Goal: Entertainment & Leisure: Browse casually

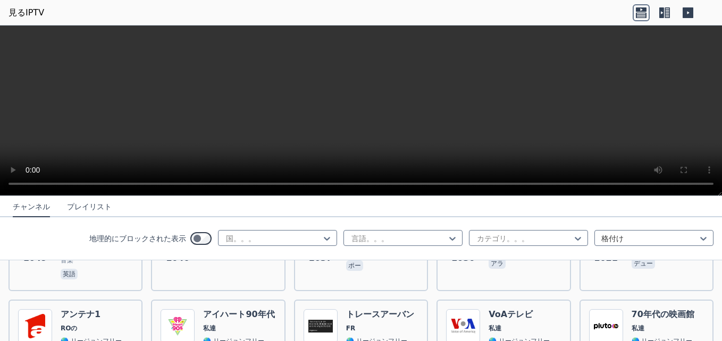
scroll to position [1700, 0]
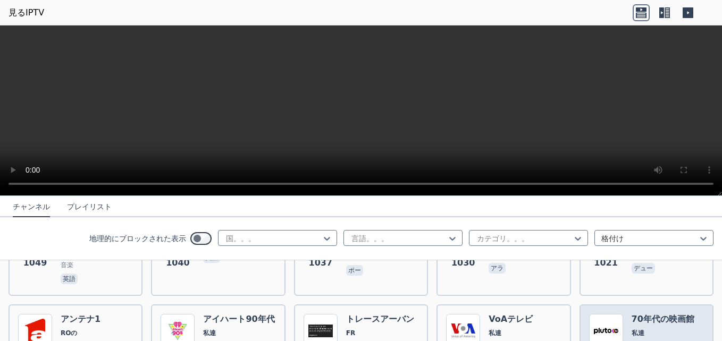
click at [321, 238] on icon at bounding box center [326, 238] width 11 height 11
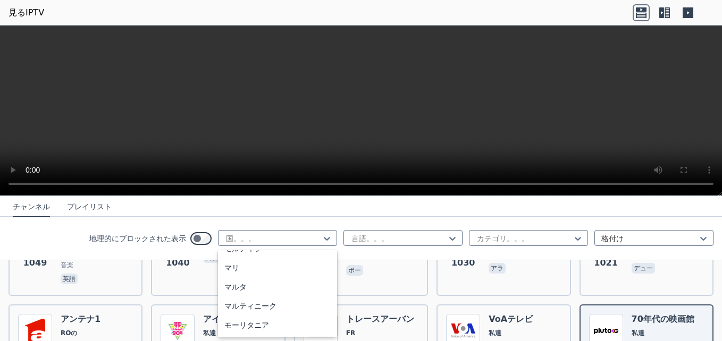
scroll to position [0, 0]
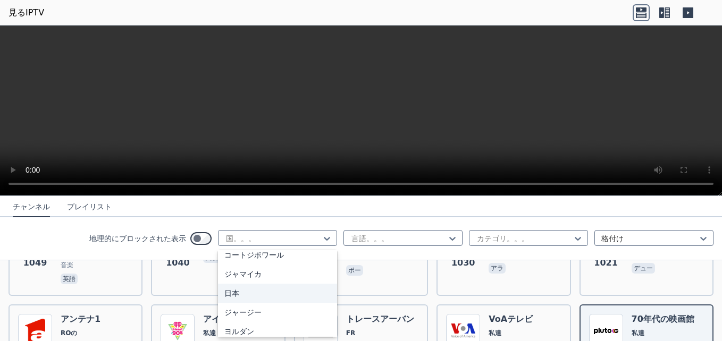
click at [233, 293] on div "日本" at bounding box center [277, 293] width 119 height 19
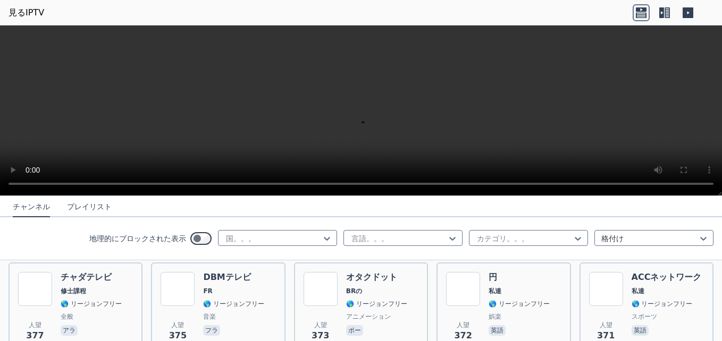
scroll to position [5449, 0]
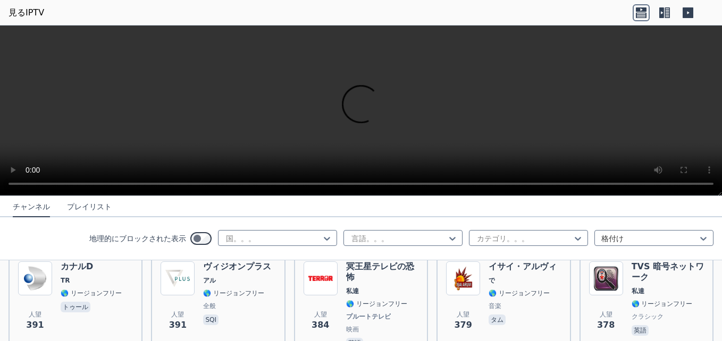
scroll to position [5343, 0]
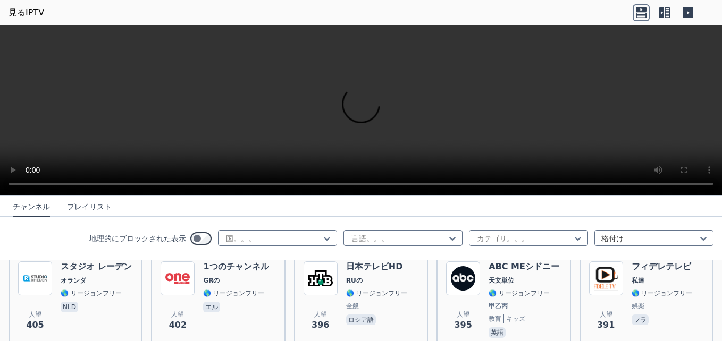
scroll to position [5236, 0]
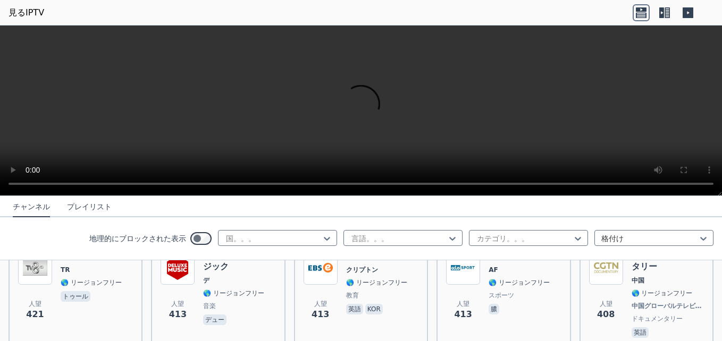
scroll to position [5130, 0]
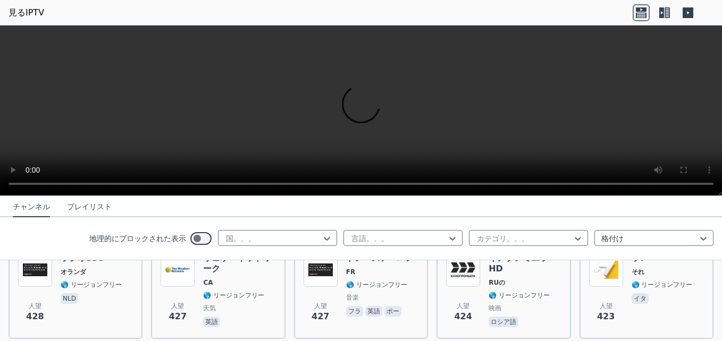
scroll to position [5024, 0]
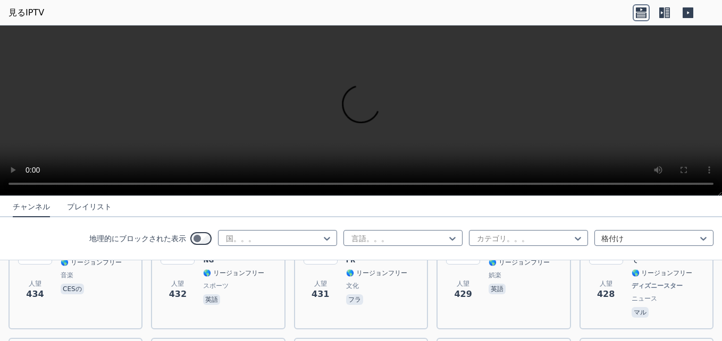
scroll to position [4971, 0]
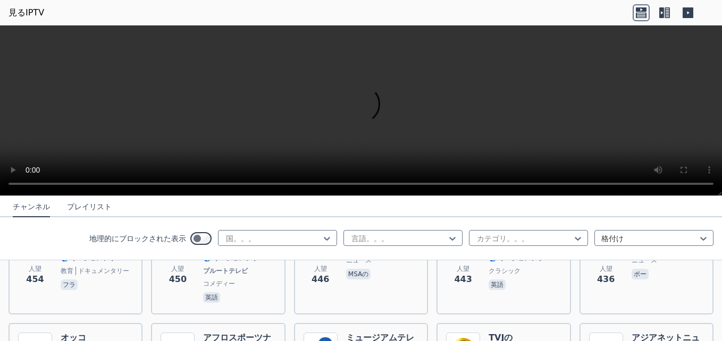
scroll to position [4864, 0]
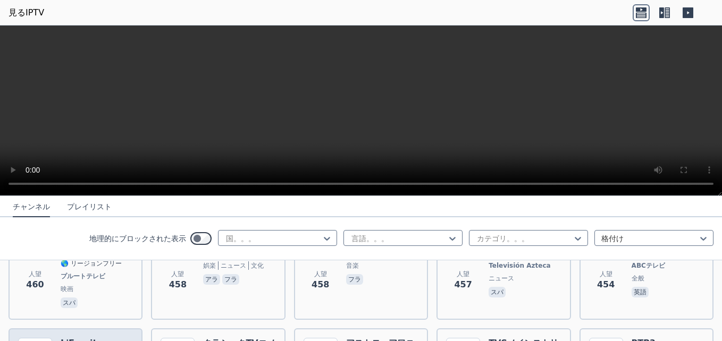
scroll to position [4705, 0]
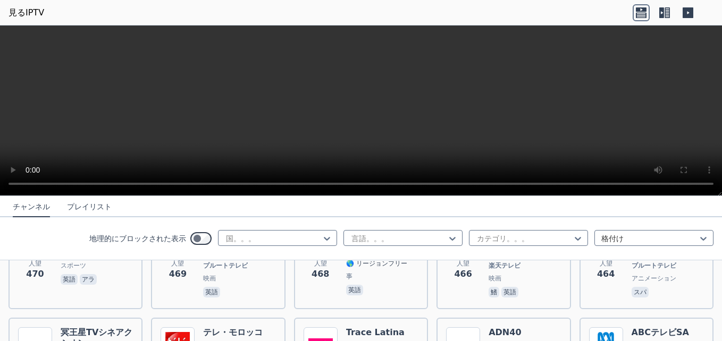
scroll to position [4599, 0]
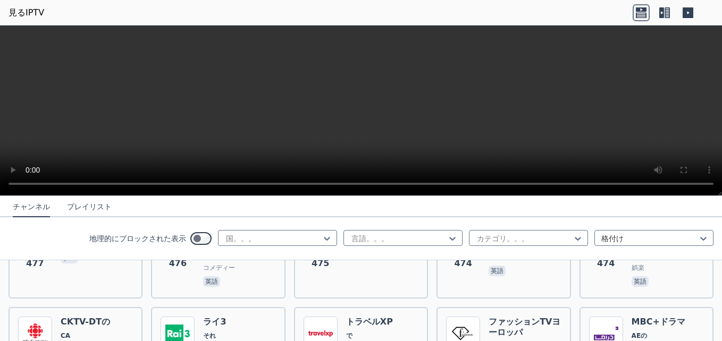
scroll to position [4492, 0]
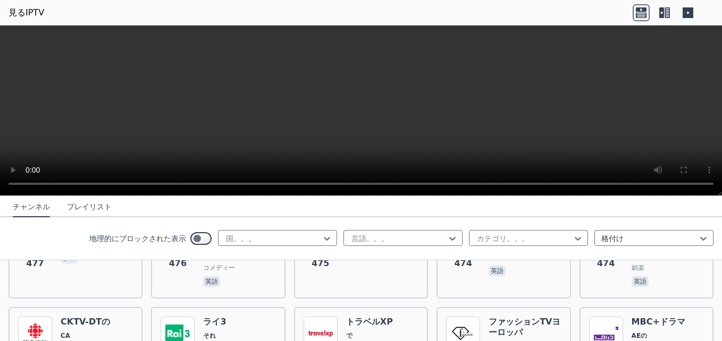
scroll to position [4386, 0]
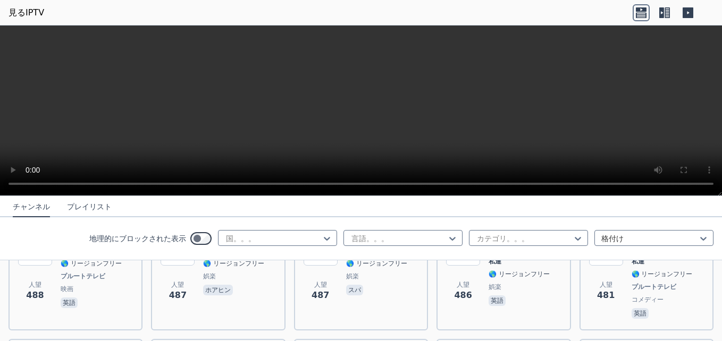
scroll to position [4280, 0]
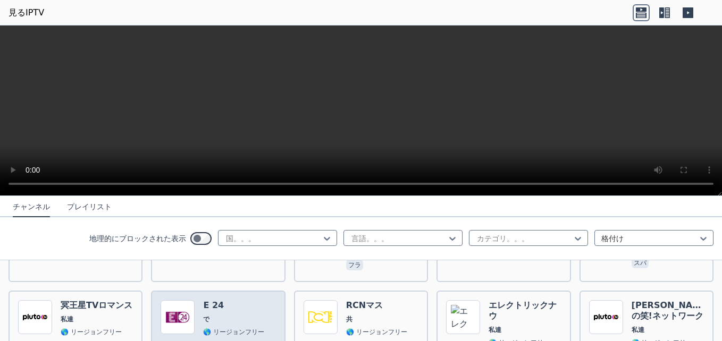
scroll to position [4174, 0]
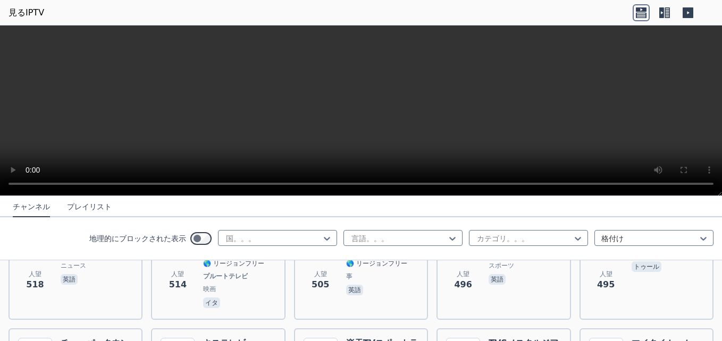
scroll to position [4014, 0]
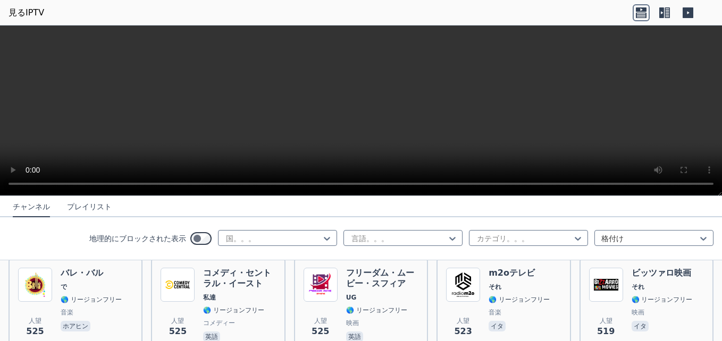
scroll to position [3908, 0]
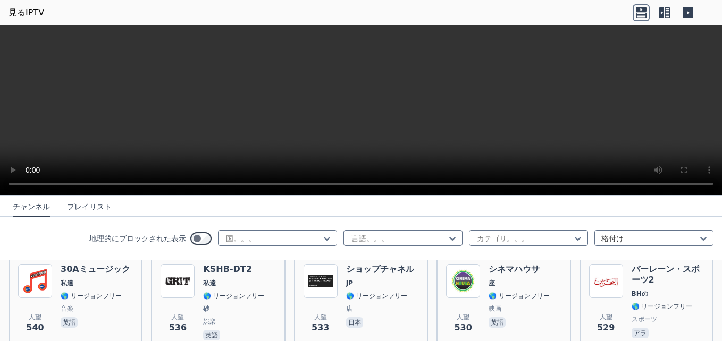
scroll to position [3802, 0]
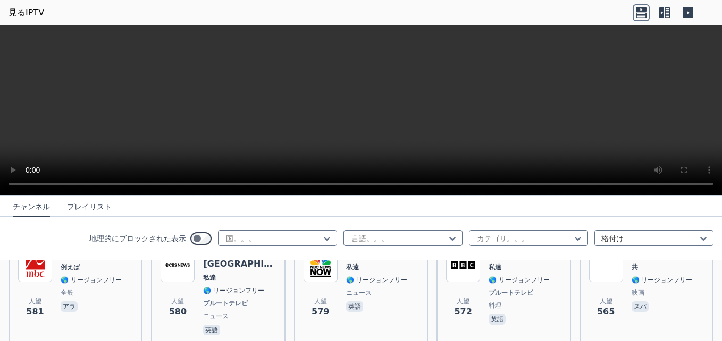
scroll to position [3589, 0]
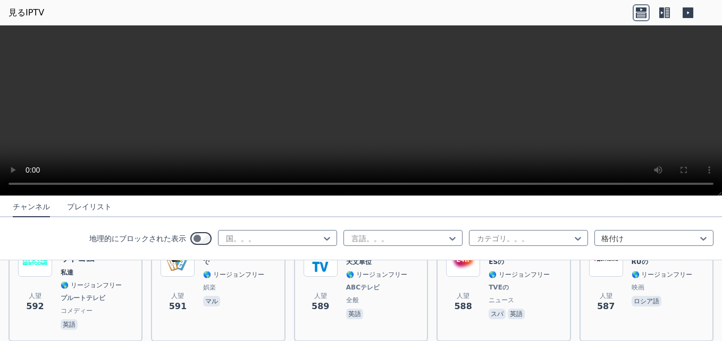
scroll to position [3483, 0]
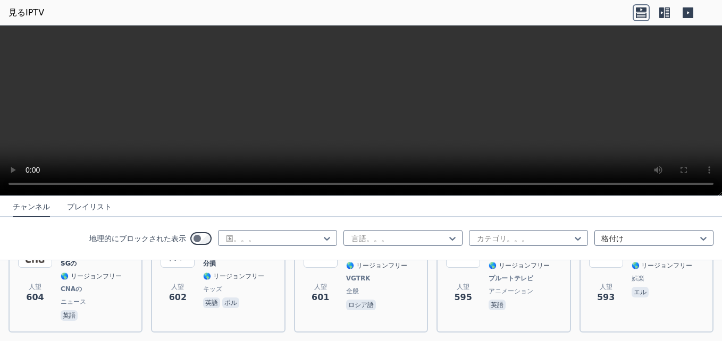
scroll to position [3323, 0]
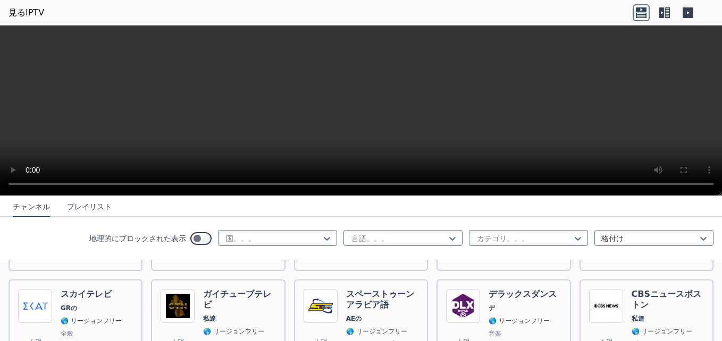
scroll to position [3140, 0]
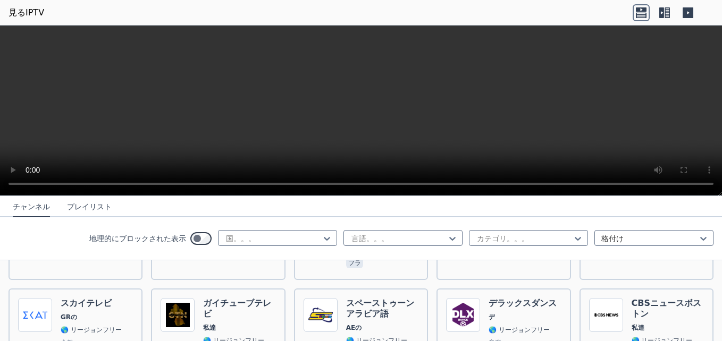
scroll to position [3034, 0]
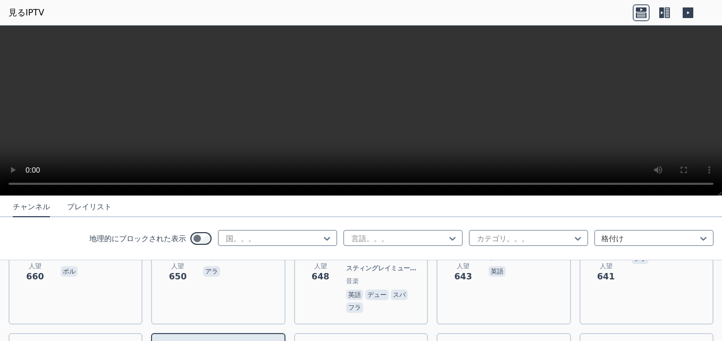
drag, startPoint x: 236, startPoint y: 289, endPoint x: 246, endPoint y: 291, distance: 10.2
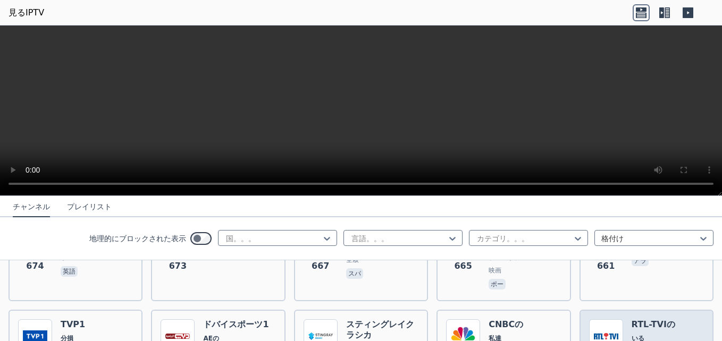
scroll to position [2875, 0]
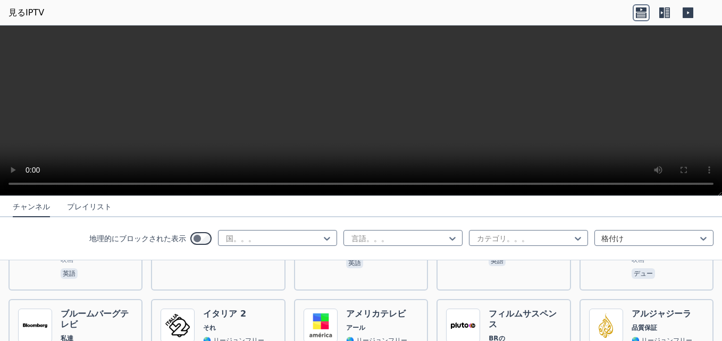
scroll to position [2768, 0]
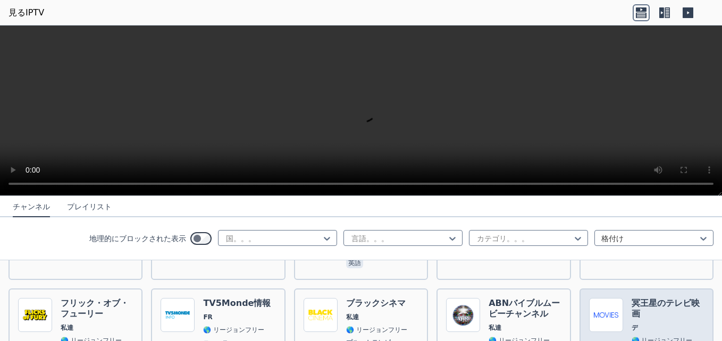
scroll to position [2662, 0]
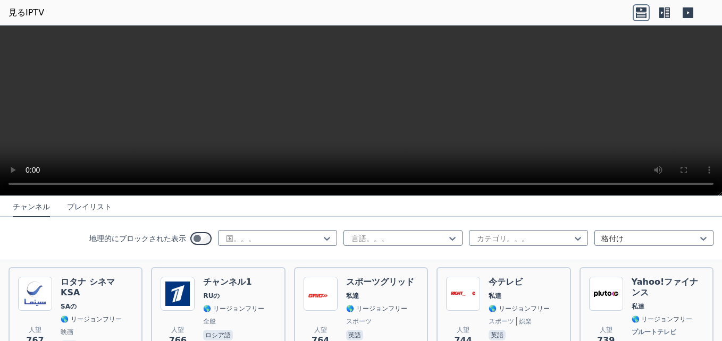
scroll to position [2449, 0]
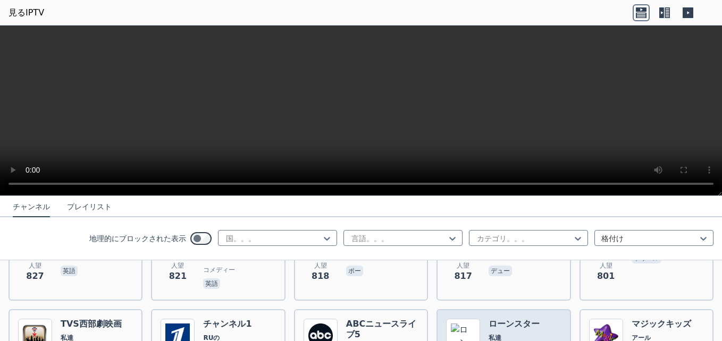
scroll to position [2343, 0]
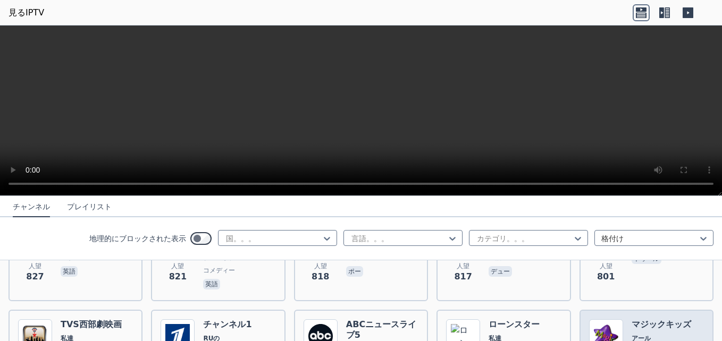
click at [648, 334] on span "アール" at bounding box center [661, 338] width 61 height 9
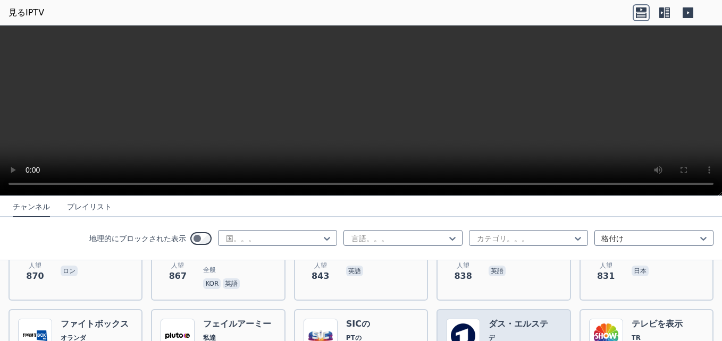
scroll to position [2237, 0]
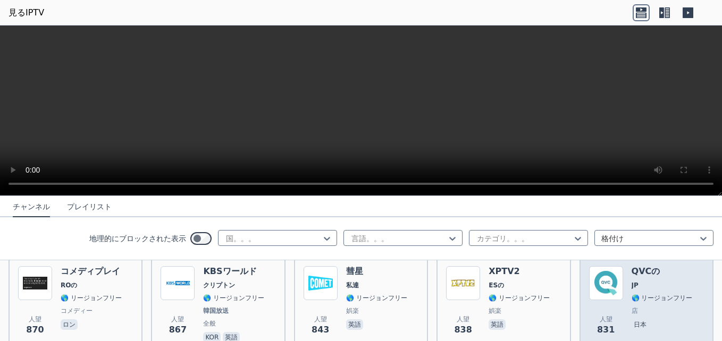
scroll to position [2131, 0]
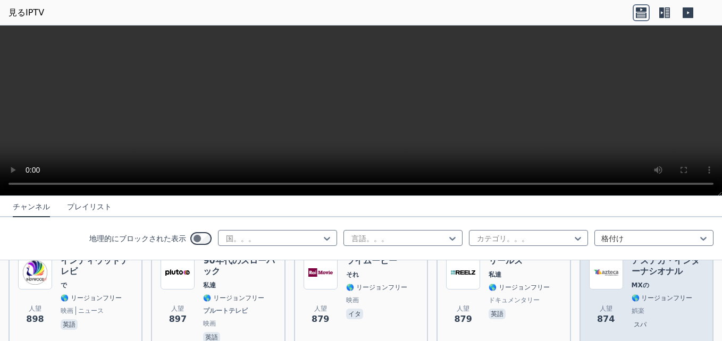
scroll to position [2024, 0]
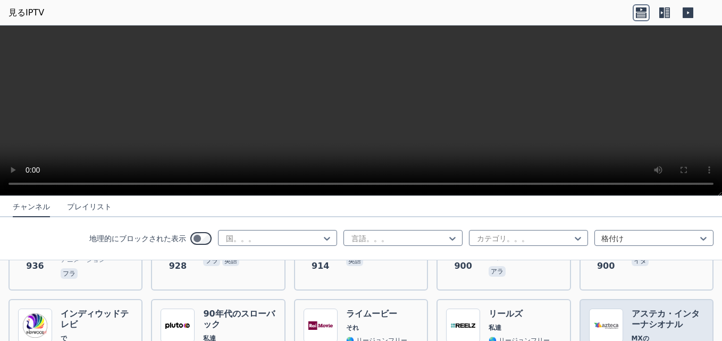
click at [642, 334] on span "MXの" at bounding box center [667, 338] width 72 height 9
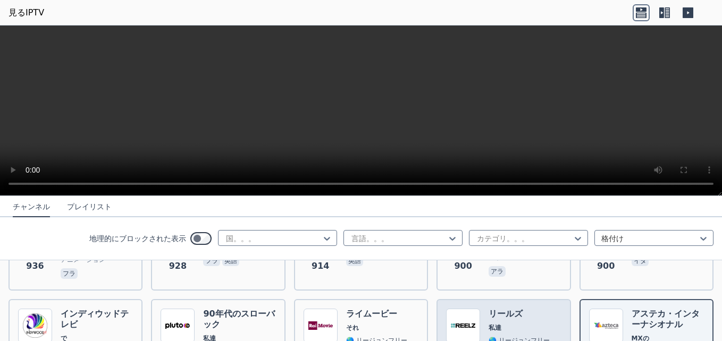
click at [495, 336] on span "🌎 リージョンフリー" at bounding box center [518, 340] width 61 height 9
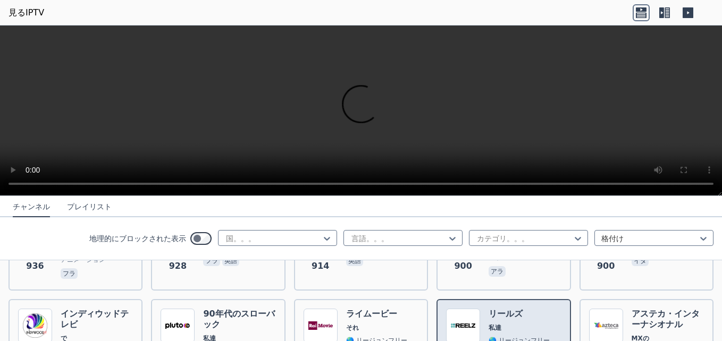
click at [495, 336] on span "🌎 リージョンフリー" at bounding box center [518, 340] width 61 height 9
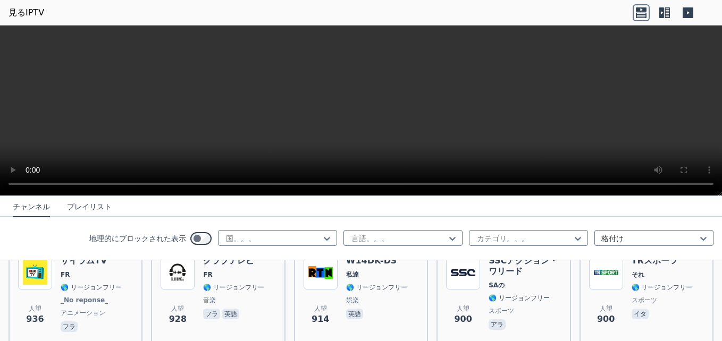
scroll to position [1918, 0]
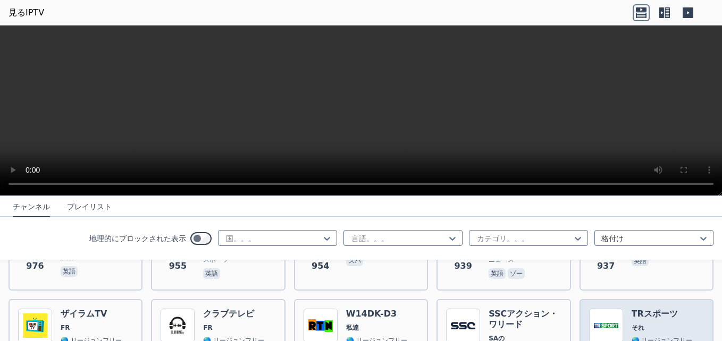
click at [631, 324] on span "それ" at bounding box center [637, 328] width 13 height 9
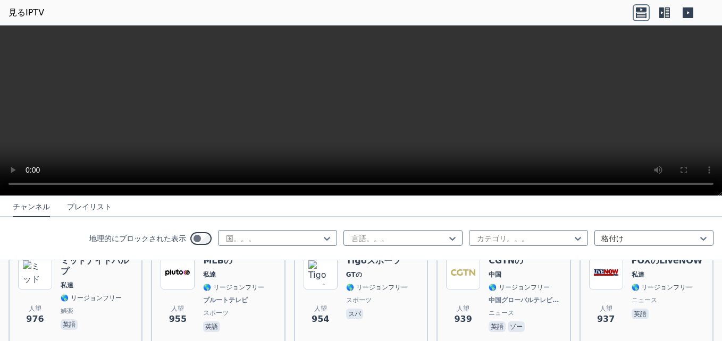
scroll to position [1812, 0]
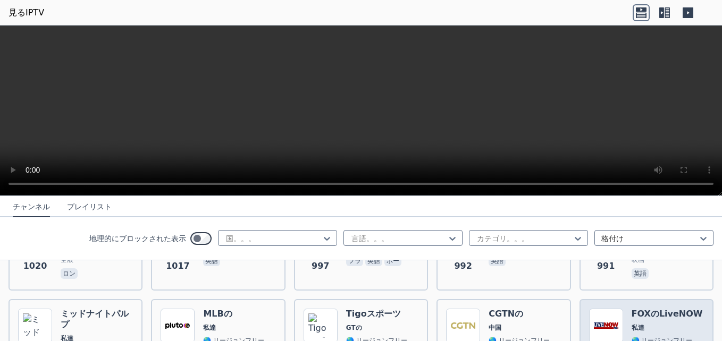
click at [646, 336] on span "🌎 リージョンフリー" at bounding box center [661, 340] width 61 height 9
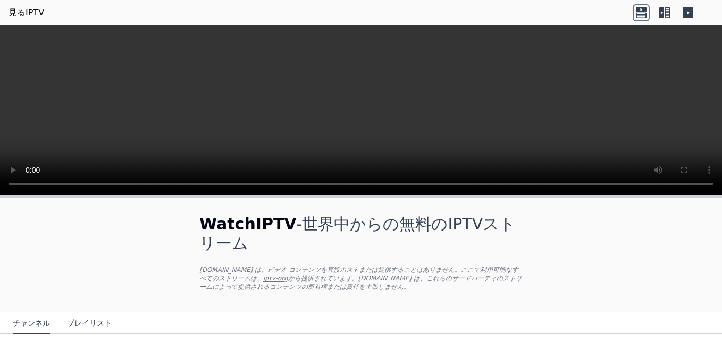
scroll to position [106, 0]
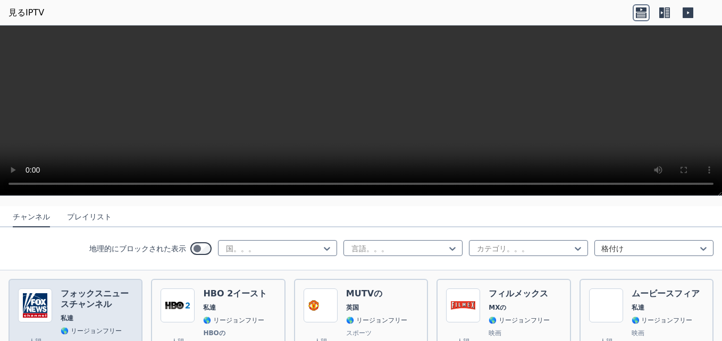
click at [61, 306] on div "フォックスニュースチャンネル 私達 🌎 リージョンフリー ニュース 英語" at bounding box center [97, 328] width 72 height 79
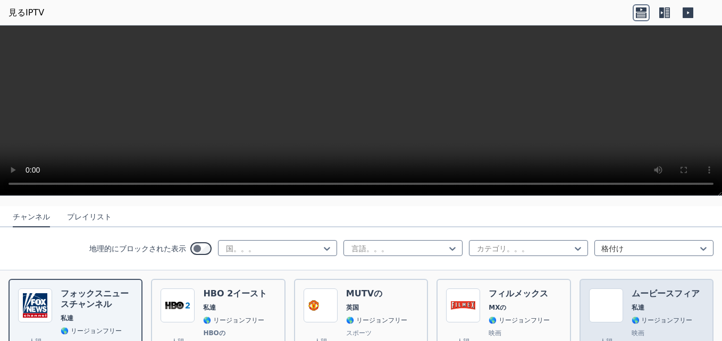
click at [662, 316] on span "🌎 リージョンフリー" at bounding box center [661, 320] width 61 height 9
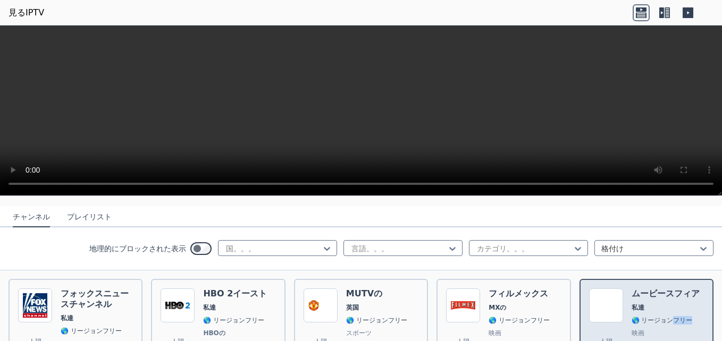
click at [662, 316] on span "🌎 リージョンフリー" at bounding box center [661, 320] width 61 height 9
